Goal: Task Accomplishment & Management: Complete application form

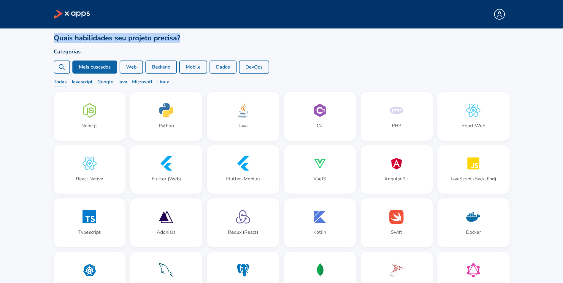
drag, startPoint x: 111, startPoint y: 37, endPoint x: 3, endPoint y: 38, distance: 108.4
click at [3, 38] on div "Quais habilidades seu projeto precisa? Categorias Mais buscados Web Backend Mob…" at bounding box center [281, 160] width 563 height 320
click at [17, 56] on div "Quais habilidades seu projeto precisa? Categorias Mais buscados Web Backend Mob…" at bounding box center [281, 160] width 563 height 320
drag, startPoint x: 46, startPoint y: 40, endPoint x: 187, endPoint y: 40, distance: 141.1
click at [181, 40] on main "Quais habilidades seu projeto precisa? Categorias Mais buscados Web Backend Mob…" at bounding box center [281, 174] width 487 height 291
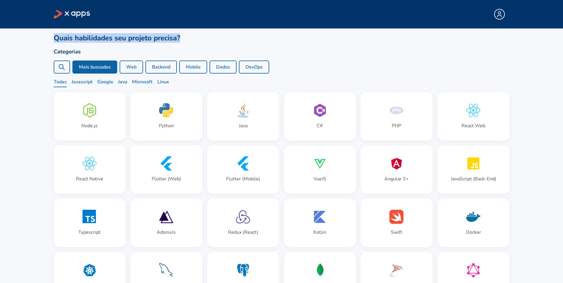
click at [196, 40] on h1 "Quais habilidades seu projeto precisa?" at bounding box center [282, 38] width 456 height 10
click at [212, 42] on h1 "Quais habilidades seu projeto precisa?" at bounding box center [282, 38] width 456 height 10
click at [157, 42] on h1 "Quais habilidades seu projeto precisa?" at bounding box center [282, 38] width 456 height 10
click at [339, 48] on h2 "Categorias" at bounding box center [282, 52] width 456 height 8
click at [387, 74] on div "Mais buscados Web Backend Mobile Dados DevOps Todas Javascript Google Java Micr…" at bounding box center [282, 74] width 456 height 27
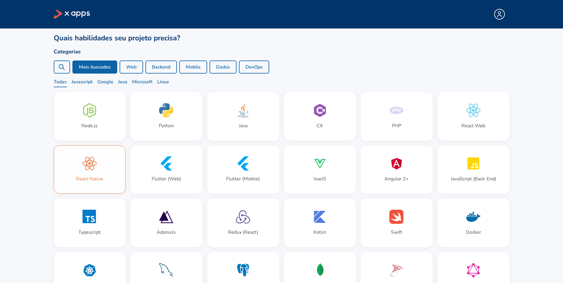
click at [93, 175] on div "React Native" at bounding box center [90, 170] width 72 height 48
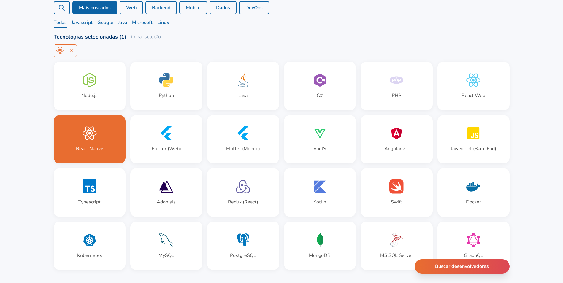
scroll to position [89, 0]
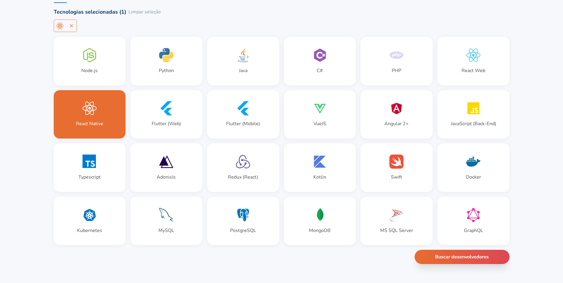
click at [541, 123] on div "Quais habilidades seu projeto precisa? Categorias Mais buscados Web Backend Mob…" at bounding box center [281, 100] width 563 height 368
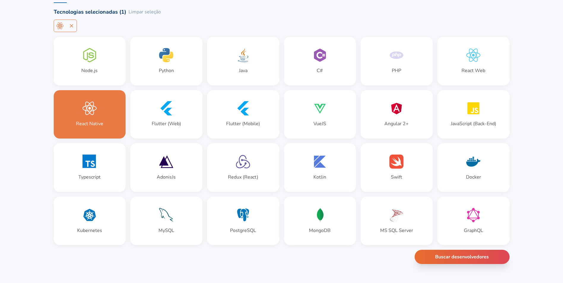
click at [84, 108] on icon at bounding box center [90, 108] width 14 height 14
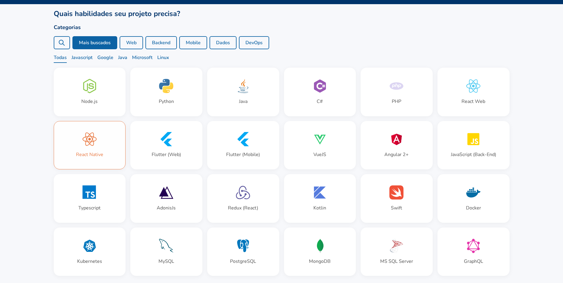
scroll to position [36, 0]
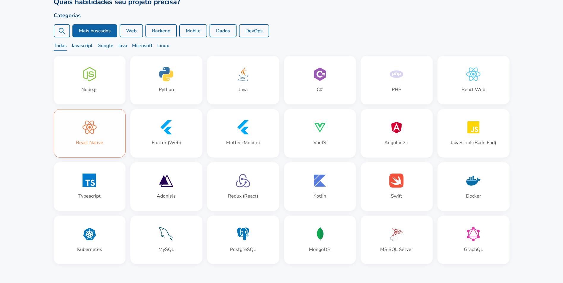
click at [96, 132] on icon at bounding box center [90, 127] width 14 height 14
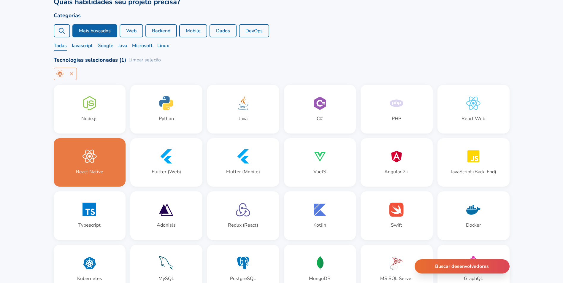
click at [63, 31] on icon at bounding box center [61, 30] width 7 height 7
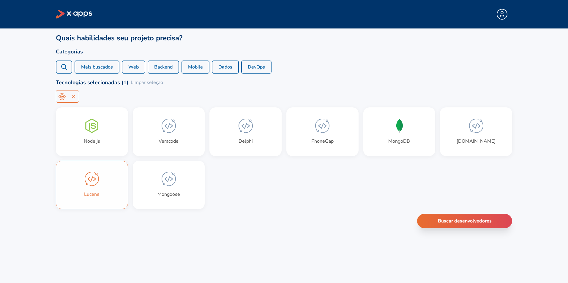
scroll to position [0, 11]
click at [97, 131] on icon at bounding box center [92, 126] width 13 height 14
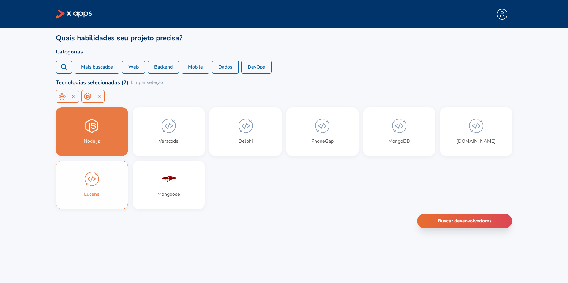
click at [65, 69] on icon at bounding box center [64, 67] width 7 height 7
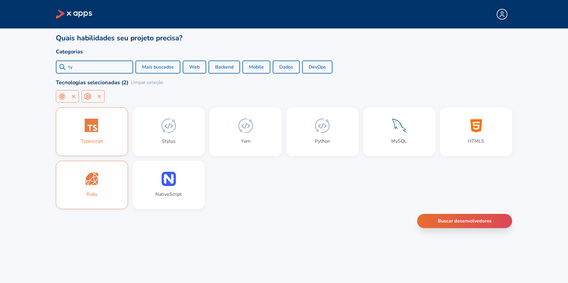
type input "ty"
click at [102, 137] on div "Typescript" at bounding box center [92, 132] width 72 height 48
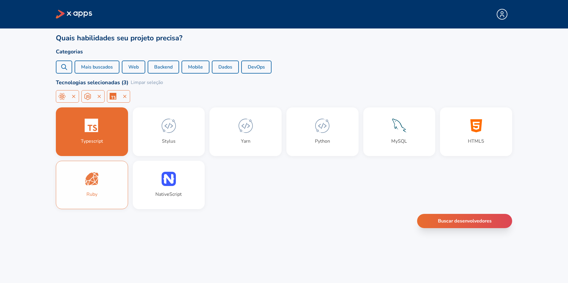
click at [418, 61] on div "ty Mais buscados Web Backend Mobile Dados DevOps" at bounding box center [284, 67] width 456 height 13
click at [467, 227] on button "Buscar desenvolvedores" at bounding box center [464, 221] width 99 height 15
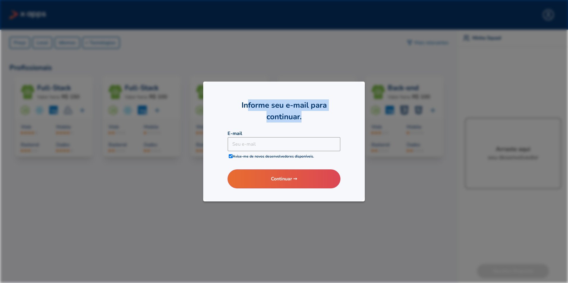
drag, startPoint x: 248, startPoint y: 106, endPoint x: 314, endPoint y: 118, distance: 66.4
click at [314, 118] on h2 "Informe seu e-mail para continuar." at bounding box center [284, 110] width 113 height 23
drag, startPoint x: 288, startPoint y: 116, endPoint x: 229, endPoint y: 100, distance: 61.2
click at [228, 99] on div "Informe seu e-mail para continuar. E-mail Seu e-mail Seu e-mail Avise-me de nov…" at bounding box center [284, 142] width 162 height 121
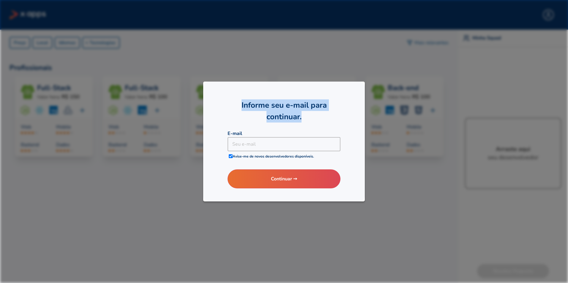
click at [262, 112] on h2 "Informe seu e-mail para continuar." at bounding box center [284, 110] width 113 height 23
click at [229, 157] on input "checkbox" at bounding box center [231, 156] width 4 height 4
click at [230, 157] on input "checkbox" at bounding box center [231, 156] width 4 height 4
click at [231, 156] on input "checkbox" at bounding box center [231, 156] width 4 height 4
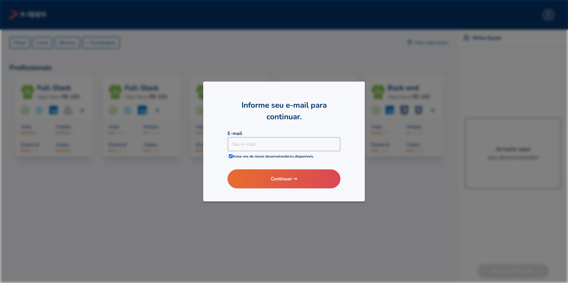
click at [231, 156] on input "checkbox" at bounding box center [231, 156] width 4 height 4
click at [217, 165] on div "Informe seu e-mail para continuar. E-mail Seu e-mail Seu e-mail Avise-me de nov…" at bounding box center [284, 142] width 162 height 121
click at [231, 156] on input "checkbox" at bounding box center [231, 156] width 4 height 4
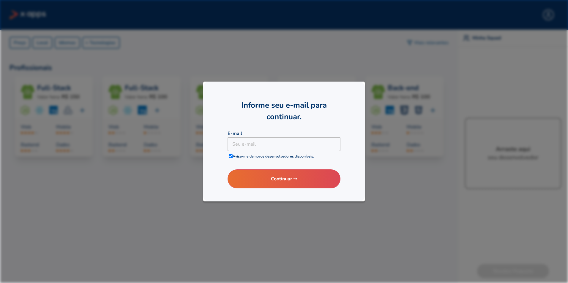
click at [231, 156] on input "checkbox" at bounding box center [231, 156] width 4 height 4
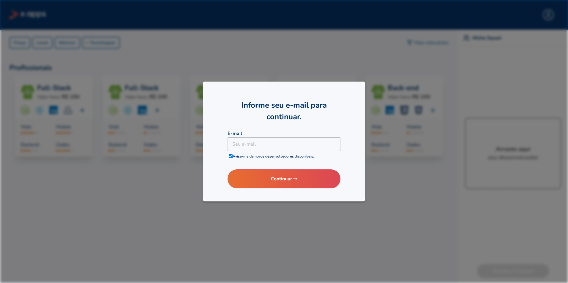
checkbox input "true"
click at [282, 146] on input at bounding box center [284, 144] width 113 height 14
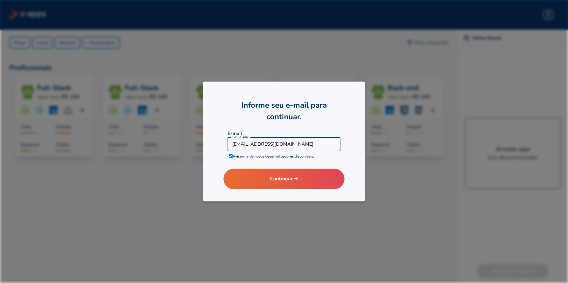
type input "[EMAIL_ADDRESS][DOMAIN_NAME]"
click at [283, 178] on button "Continuar ➙" at bounding box center [283, 179] width 121 height 20
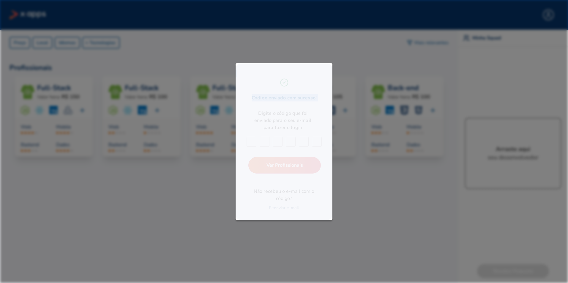
drag, startPoint x: 268, startPoint y: 98, endPoint x: 332, endPoint y: 96, distance: 63.9
click at [332, 96] on div "Código enviado com sucesso! Digite o código que foi enviado para o seu e-mail p…" at bounding box center [284, 141] width 97 height 157
click at [313, 86] on div "Código enviado com sucesso! Digite o código que foi enviado para o seu e-mail p…" at bounding box center [284, 141] width 97 height 157
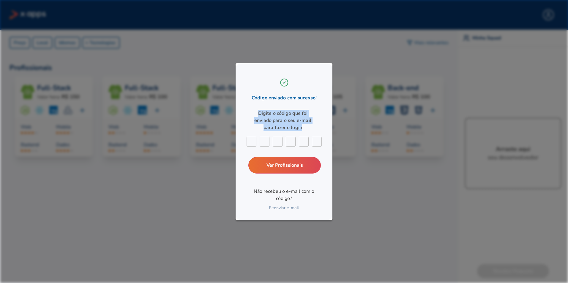
drag, startPoint x: 256, startPoint y: 117, endPoint x: 313, endPoint y: 129, distance: 59.0
click at [313, 129] on div "Digite o código que foi enviado para o seu e-mail para fazer o login" at bounding box center [282, 120] width 65 height 21
drag, startPoint x: 308, startPoint y: 129, endPoint x: 248, endPoint y: 111, distance: 62.5
click at [248, 111] on div "Código enviado com sucesso! Digite o código que foi enviado para o seu e-mail p…" at bounding box center [284, 141] width 97 height 157
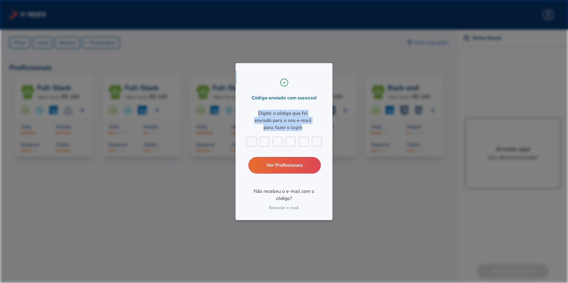
click at [253, 120] on div "Digite o código que foi enviado para o seu e-mail para fazer o login" at bounding box center [282, 120] width 65 height 21
drag, startPoint x: 266, startPoint y: 116, endPoint x: 323, endPoint y: 125, distance: 57.6
click at [323, 125] on div "Código enviado com sucesso! Digite o código que foi enviado para o seu e-mail p…" at bounding box center [284, 141] width 97 height 157
click at [315, 126] on div "Digite o código que foi enviado para o seu e-mail para fazer o login" at bounding box center [282, 120] width 65 height 21
drag, startPoint x: 255, startPoint y: 191, endPoint x: 314, endPoint y: 203, distance: 60.5
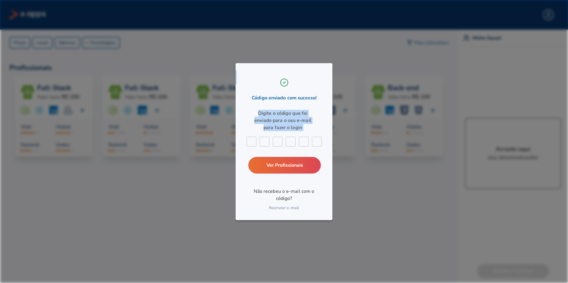
click at [312, 203] on div "Código enviado com sucesso! Digite o código que foi enviado para o seu e-mail p…" at bounding box center [284, 141] width 97 height 157
click at [319, 196] on div "Código enviado com sucesso! Digite o código que foi enviado para o seu e-mail p…" at bounding box center [284, 141] width 97 height 157
click at [316, 76] on div "Código enviado com sucesso! Digite o código que foi enviado para o seu e-mail p…" at bounding box center [284, 73] width 97 height 21
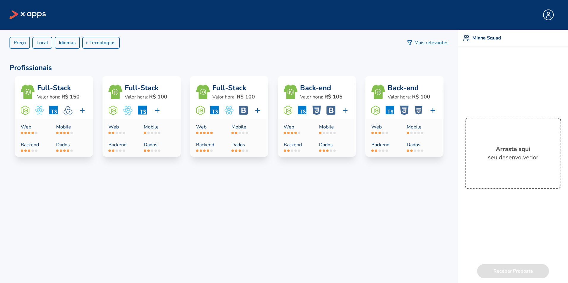
click at [341, 231] on div "Profissionais Full-Stack Valor hora: R$ 150 Web Mobile Backend Dados Full-Stack…" at bounding box center [229, 170] width 458 height 228
drag, startPoint x: 491, startPoint y: 151, endPoint x: 540, endPoint y: 155, distance: 49.2
click at [539, 155] on div "Arraste aqui seu desenvolvedor" at bounding box center [513, 153] width 97 height 71
click at [383, 204] on div "Profissionais Full-Stack Valor hora: R$ 150 Web Mobile Backend Dados Full-Stack…" at bounding box center [229, 170] width 458 height 228
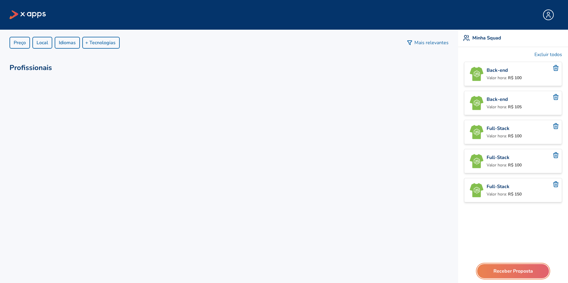
click at [514, 276] on button "Receber Proposta" at bounding box center [513, 271] width 72 height 14
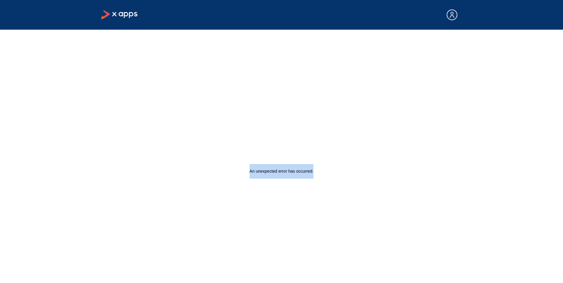
drag, startPoint x: 346, startPoint y: 159, endPoint x: 171, endPoint y: 159, distance: 175.5
click at [171, 159] on div "An unexpected error has occurred ." at bounding box center [281, 171] width 563 height 283
click at [170, 159] on div "An unexpected error has occurred ." at bounding box center [281, 171] width 563 height 283
drag, startPoint x: 274, startPoint y: 177, endPoint x: 391, endPoint y: 179, distance: 116.8
click at [391, 179] on div "An unexpected error has occurred ." at bounding box center [281, 171] width 563 height 283
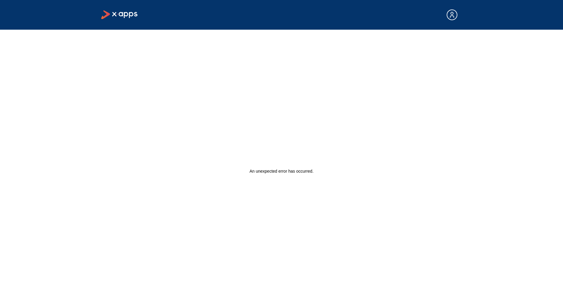
click at [402, 179] on div "An unexpected error has occurred ." at bounding box center [281, 171] width 563 height 283
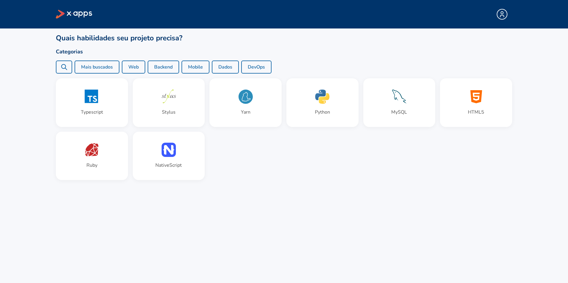
click at [290, 181] on div "Quais habilidades seu projeto precisa? Categorias ty Mais buscados Web Backend …" at bounding box center [284, 114] width 456 height 171
click at [62, 66] on icon at bounding box center [64, 67] width 7 height 7
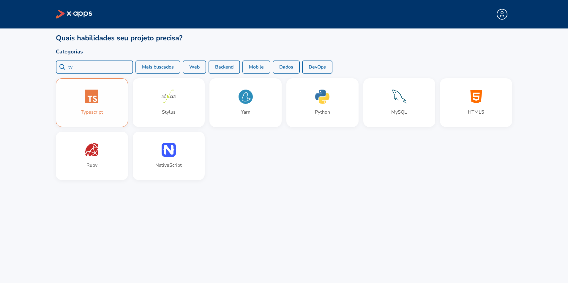
click at [101, 99] on div "Typescript" at bounding box center [92, 103] width 72 height 48
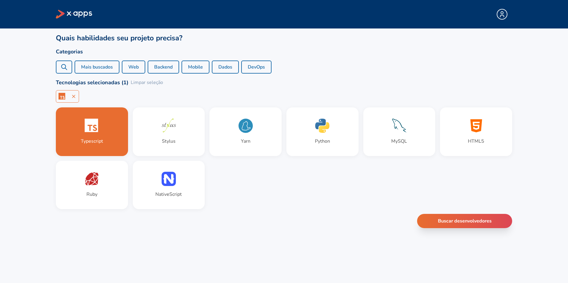
click at [66, 65] on icon at bounding box center [64, 67] width 7 height 7
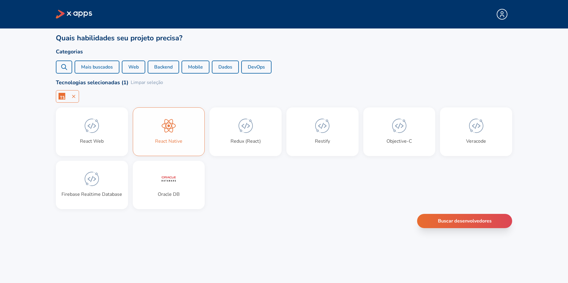
click at [162, 138] on div "React Native" at bounding box center [169, 132] width 72 height 48
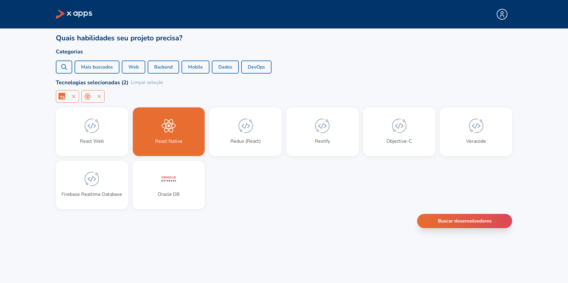
click at [63, 63] on div "react" at bounding box center [64, 67] width 16 height 13
click at [74, 95] on icon at bounding box center [73, 96] width 5 height 5
click at [64, 68] on circle at bounding box center [63, 66] width 4 height 4
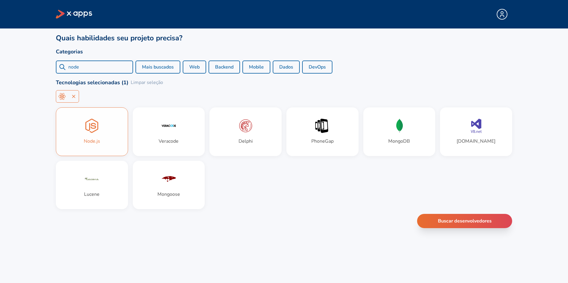
type input "node"
click at [88, 131] on icon at bounding box center [92, 126] width 14 height 14
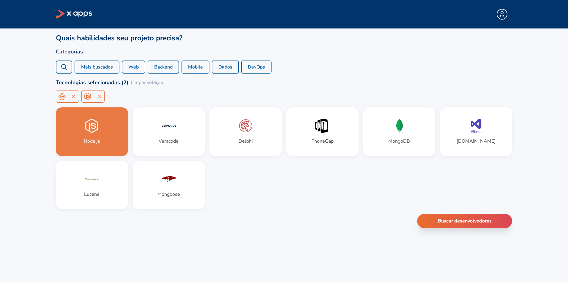
click at [382, 64] on div "node Mais buscados Web Backend Mobile Dados DevOps" at bounding box center [284, 67] width 456 height 13
click at [471, 228] on button "Buscar desenvolvedores" at bounding box center [464, 221] width 99 height 15
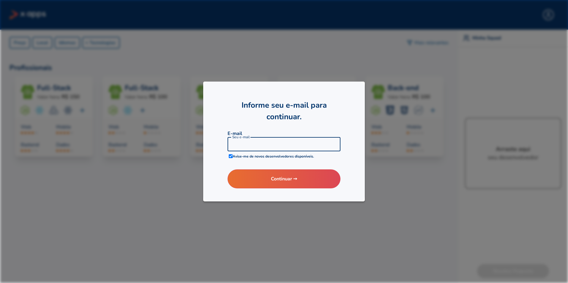
click at [266, 143] on input at bounding box center [284, 144] width 113 height 14
type input "[EMAIL_ADDRESS][DOMAIN_NAME]"
click at [230, 156] on input "checkbox" at bounding box center [231, 156] width 4 height 4
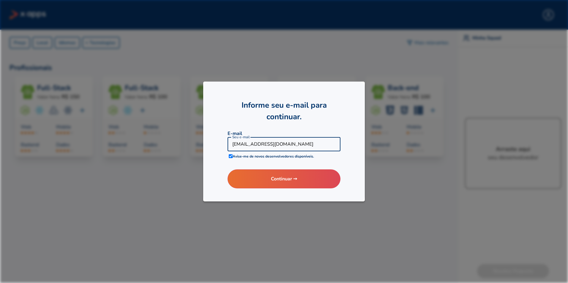
click at [230, 156] on input "checkbox" at bounding box center [231, 156] width 4 height 4
click at [235, 158] on b "Avise-me de novos desenvolvedores disponíveis." at bounding box center [273, 156] width 81 height 5
click at [242, 158] on b "Avise-me de novos desenvolvedores disponíveis." at bounding box center [273, 156] width 81 height 5
click at [232, 158] on input "checkbox" at bounding box center [231, 156] width 4 height 4
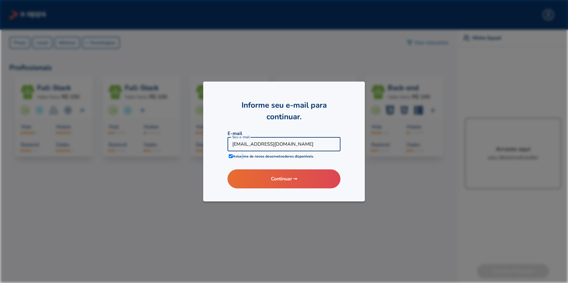
checkbox input "true"
click at [225, 163] on div "Informe seu e-mail para continuar. E-mail [EMAIL_ADDRESS][DOMAIN_NAME] Seu e-ma…" at bounding box center [284, 142] width 162 height 121
click at [279, 180] on button "Continuar ➙" at bounding box center [283, 179] width 121 height 20
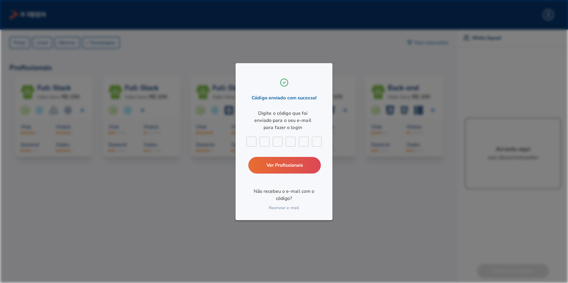
click at [258, 142] on div at bounding box center [284, 142] width 75 height 10
click at [252, 139] on input "text" at bounding box center [252, 142] width 10 height 10
type input "1"
type input "9"
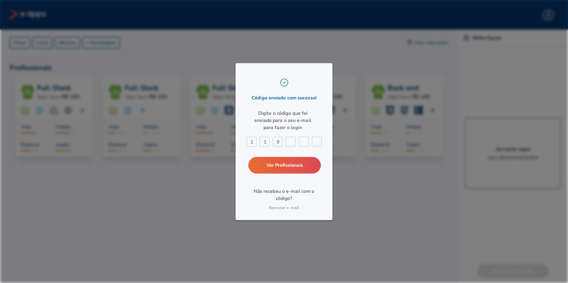
type input "5"
type input "2"
type input "1"
click at [283, 167] on link "Ver Profissionais" at bounding box center [285, 165] width 78 height 18
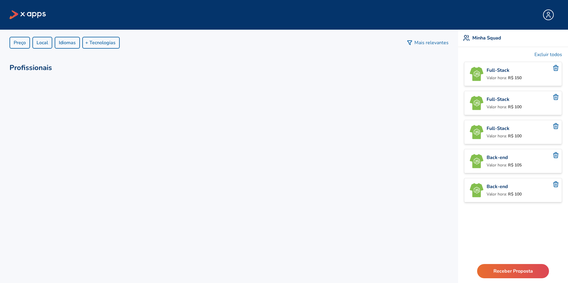
click at [505, 72] on p "Full-Stack" at bounding box center [521, 70] width 70 height 7
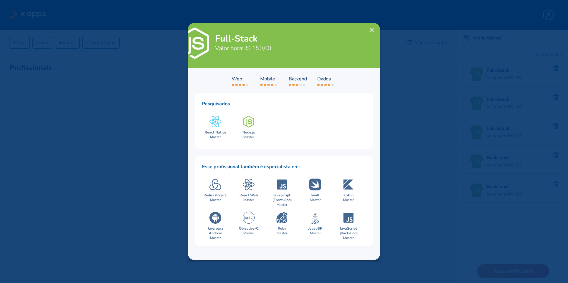
click at [370, 28] on line at bounding box center [372, 30] width 4 height 4
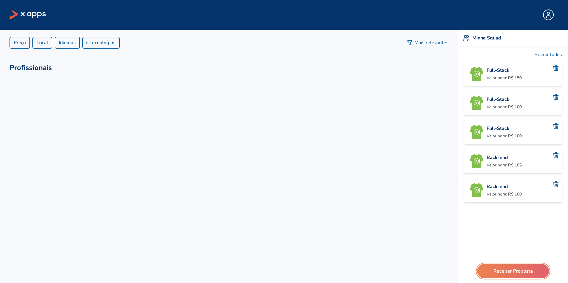
click at [515, 273] on button "Receber Proposta" at bounding box center [513, 271] width 72 height 14
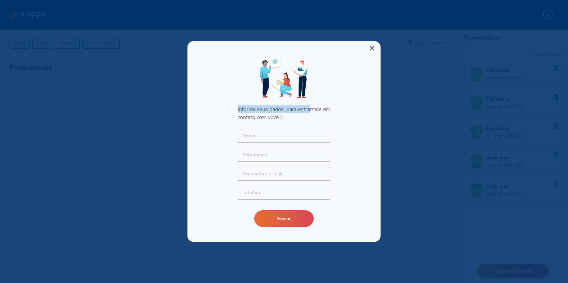
drag, startPoint x: 237, startPoint y: 111, endPoint x: 311, endPoint y: 113, distance: 74.0
click at [311, 113] on div "Informe seus dados, para entrarmos em contato com você :) Nome Nome Sobrenome S…" at bounding box center [283, 141] width 193 height 201
click at [312, 117] on h2 "Informe seus dados, para entrarmos em contato com você :)" at bounding box center [284, 113] width 93 height 16
drag, startPoint x: 287, startPoint y: 116, endPoint x: 231, endPoint y: 106, distance: 57.2
click at [236, 107] on div "Informe seus dados, para entrarmos em contato com você :) Nome Nome Sobrenome S…" at bounding box center [283, 141] width 193 height 201
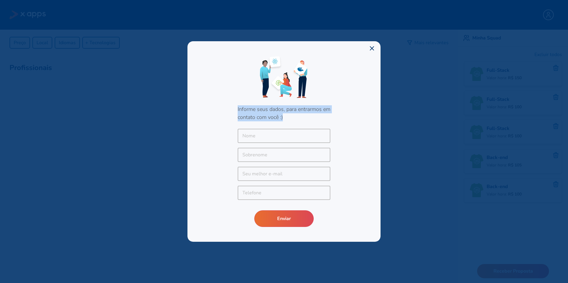
click at [223, 105] on div "Informe seus dados, para entrarmos em contato com você :) Nome Nome Sobrenome S…" at bounding box center [283, 141] width 193 height 201
click at [350, 112] on div "Informe seus dados, para entrarmos em contato com você :) Nome Nome Sobrenome S…" at bounding box center [283, 141] width 193 height 201
click at [359, 128] on div "Informe seus dados, para entrarmos em contato com você :) Nome Nome Sobrenome S…" at bounding box center [283, 141] width 193 height 201
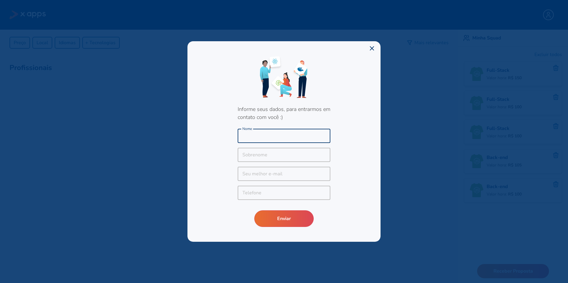
click at [262, 137] on input at bounding box center [284, 136] width 93 height 14
type input "[PERSON_NAME]"
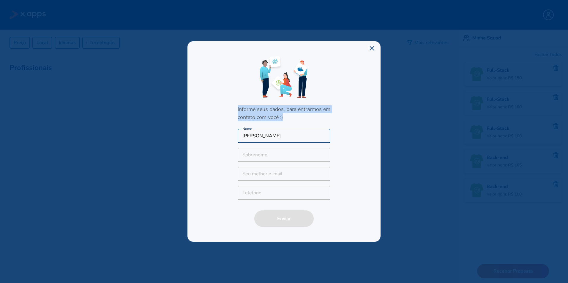
drag, startPoint x: 293, startPoint y: 119, endPoint x: 227, endPoint y: 110, distance: 66.2
click at [227, 110] on div "Informe seus dados, para entrarmos em contato com você :) [PERSON_NAME] Nome No…" at bounding box center [283, 141] width 193 height 201
click at [237, 113] on div "Informe seus dados, para entrarmos em contato com você :) [PERSON_NAME] Nome No…" at bounding box center [283, 141] width 193 height 201
click at [367, 165] on div "Informe seus dados, para entrarmos em contato com você :) [PERSON_NAME] Nome No…" at bounding box center [283, 141] width 193 height 201
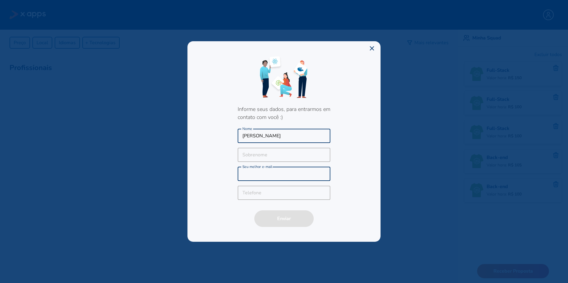
click at [277, 173] on div "Seu melhor e-mail Seu melhor e-mail" at bounding box center [284, 174] width 93 height 14
type input "[EMAIL_ADDRESS][DOMAIN_NAME]"
click at [297, 192] on input at bounding box center [284, 193] width 93 height 14
type input "[PHONE_NUMBER]"
click at [344, 183] on div "Informe seus dados, para entrarmos em contato com você :) [PERSON_NAME] Nome So…" at bounding box center [283, 141] width 193 height 201
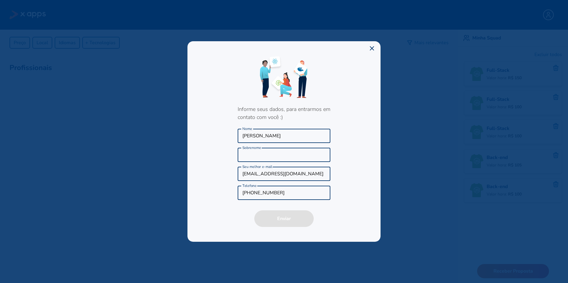
click at [301, 156] on input at bounding box center [284, 155] width 93 height 14
type input "-"
click at [357, 161] on div "Informe seus dados, para entrarmos em contato com você :) [PERSON_NAME] Nome - …" at bounding box center [283, 141] width 193 height 201
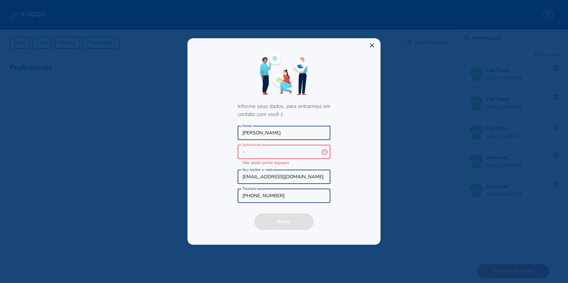
drag, startPoint x: 245, startPoint y: 151, endPoint x: 222, endPoint y: 152, distance: 22.3
click at [222, 152] on div "Informe seus dados, para entrarmos em contato com você :) [PERSON_NAME] Nome - …" at bounding box center [283, 141] width 193 height 207
type input "d"
type input "P"
click at [359, 147] on div "Informe seus dados, para entrarmos em contato com você :) Giovanni Nome Nome P …" at bounding box center [283, 141] width 193 height 207
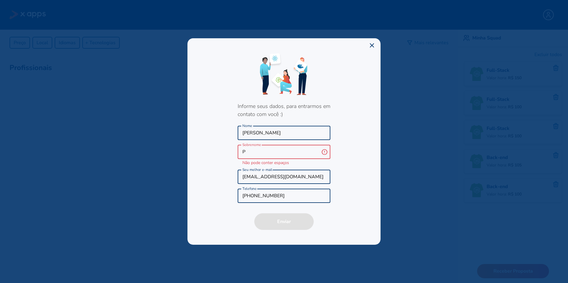
click at [290, 145] on input "P" at bounding box center [279, 152] width 83 height 14
click at [294, 150] on input "P" at bounding box center [279, 152] width 83 height 14
drag, startPoint x: 257, startPoint y: 152, endPoint x: 227, endPoint y: 153, distance: 30.0
click at [227, 153] on div "Informe seus dados, para entrarmos em contato com você :) Giovanni Nome Nome P …" at bounding box center [283, 141] width 193 height 207
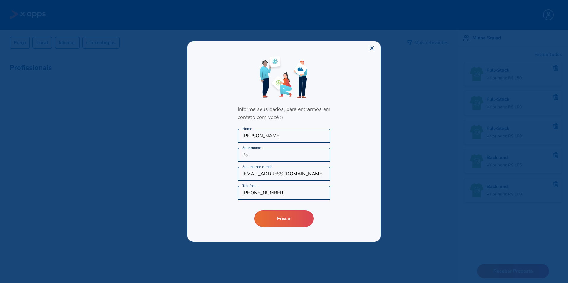
type input "Pa"
click at [364, 178] on div "Informe seus dados, para entrarmos em contato com você :) Giovanni Nome Nome Pa…" at bounding box center [283, 141] width 193 height 201
click at [285, 220] on button "Enviar" at bounding box center [284, 219] width 64 height 18
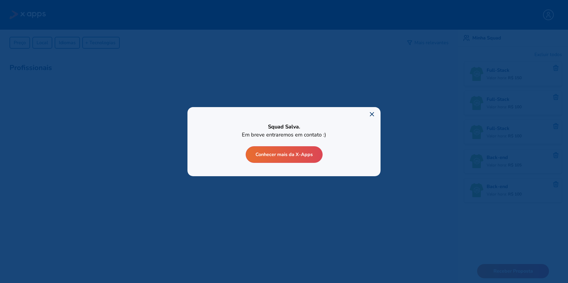
click at [372, 114] on line at bounding box center [372, 115] width 4 height 4
